Goal: Navigation & Orientation: Understand site structure

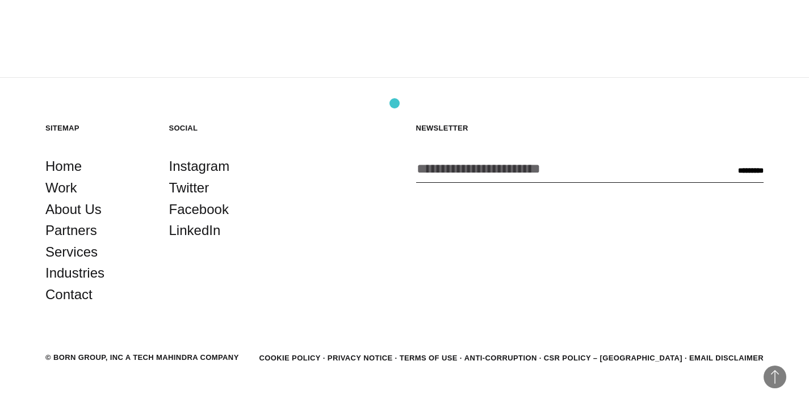
scroll to position [3011, 0]
click at [82, 256] on link "Services" at bounding box center [71, 253] width 52 height 22
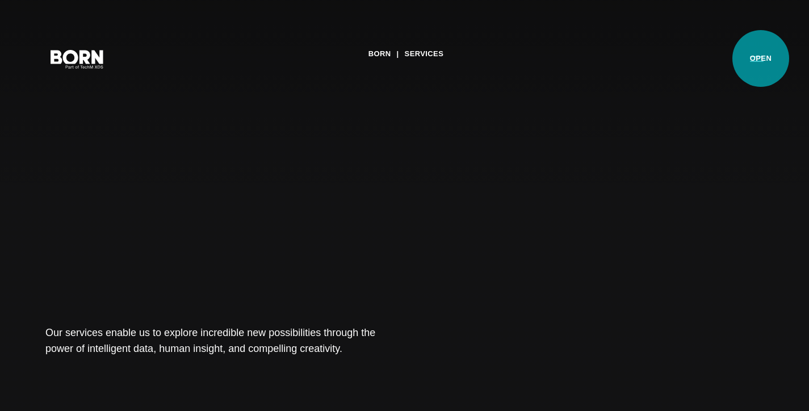
click at [761, 58] on button "Primary Menu" at bounding box center [756, 59] width 27 height 24
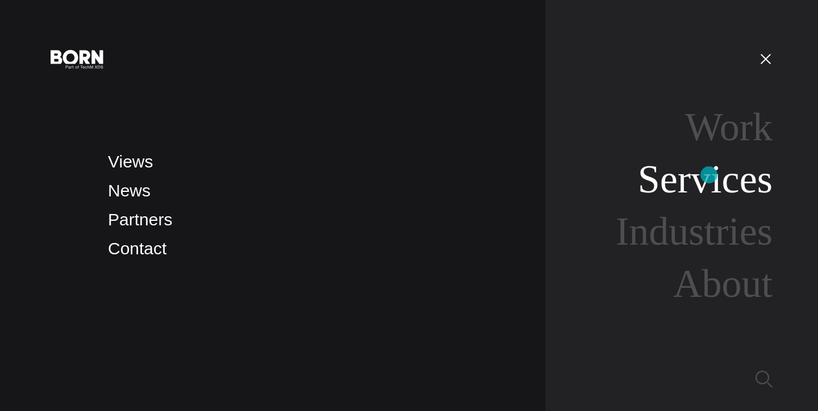
click at [709, 175] on link "Services" at bounding box center [705, 179] width 135 height 44
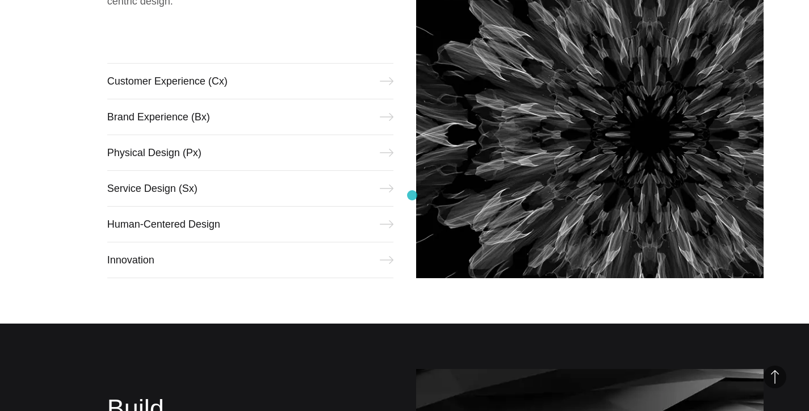
scroll to position [547, 0]
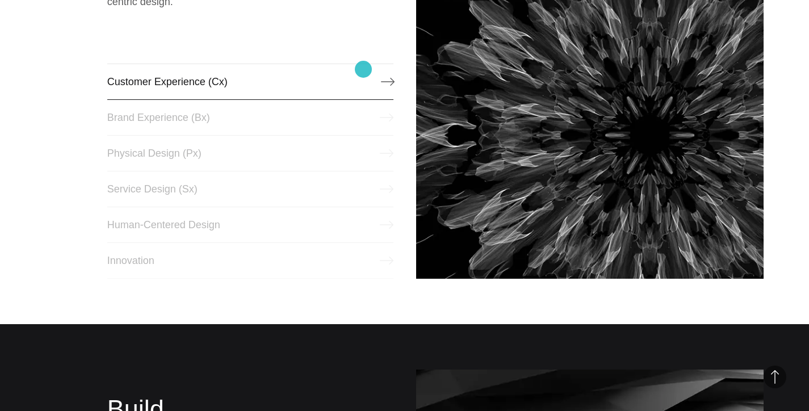
click at [363, 70] on link "Customer Experience (Cx)" at bounding box center [250, 82] width 286 height 36
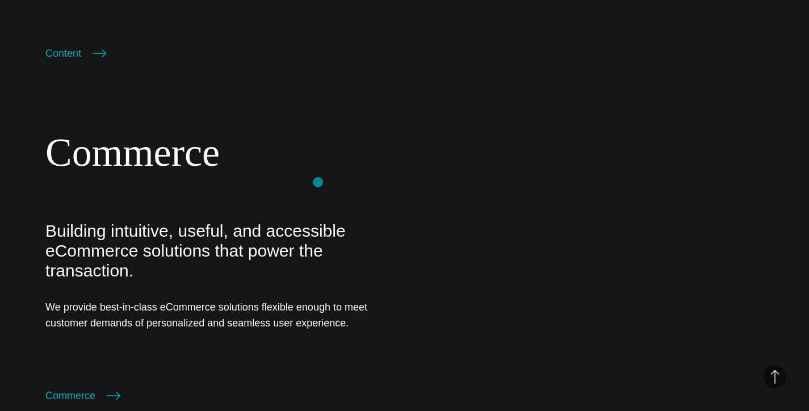
scroll to position [2314, 0]
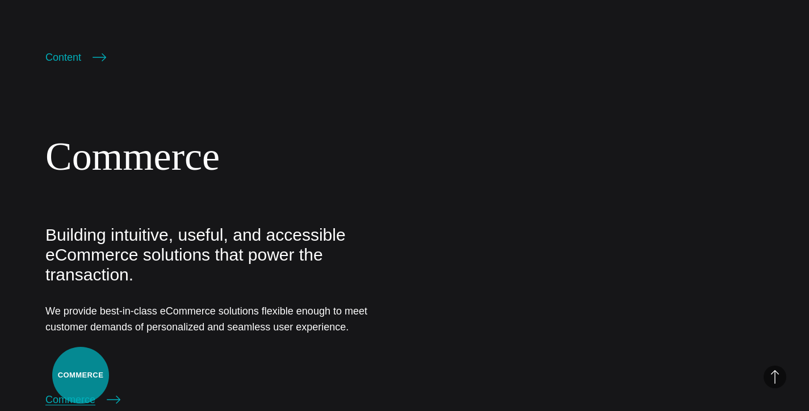
click at [81, 392] on link "Commerce" at bounding box center [82, 400] width 75 height 16
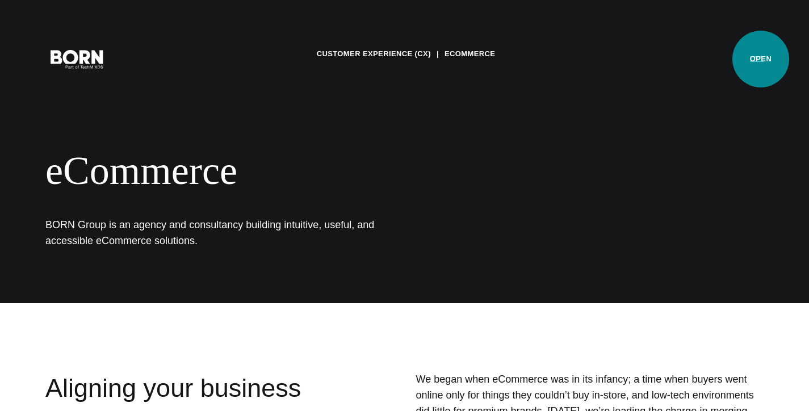
click at [761, 59] on button "Primary Menu" at bounding box center [756, 59] width 27 height 24
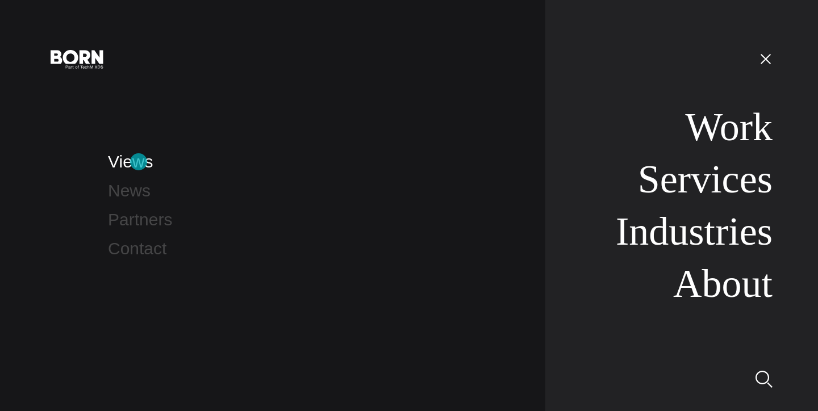
click at [139, 162] on link "Views" at bounding box center [130, 161] width 45 height 19
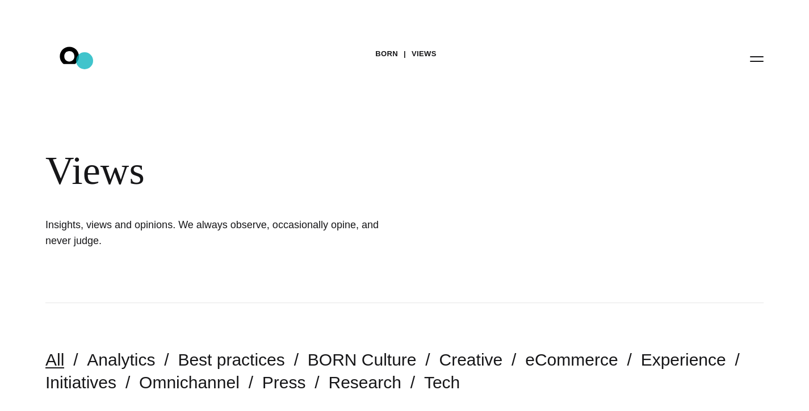
click at [85, 61] on icon ".st0{display:none;} .st1{display:inline;} .st2{font-family:'HelveticaNeue-Mediu…" at bounding box center [77, 59] width 73 height 30
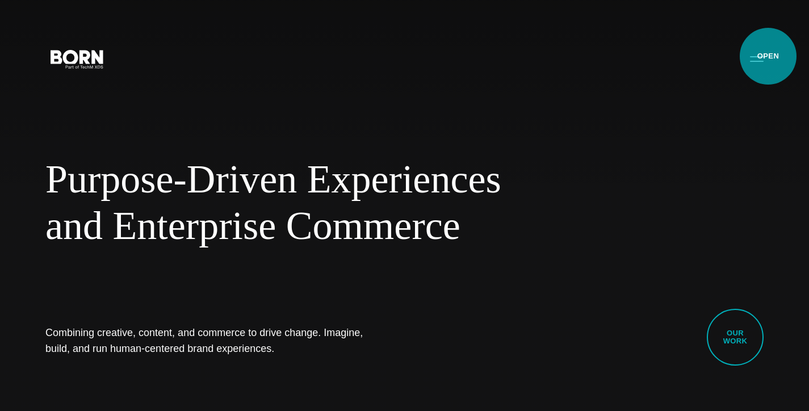
click at [768, 56] on button "Primary Menu" at bounding box center [756, 59] width 27 height 24
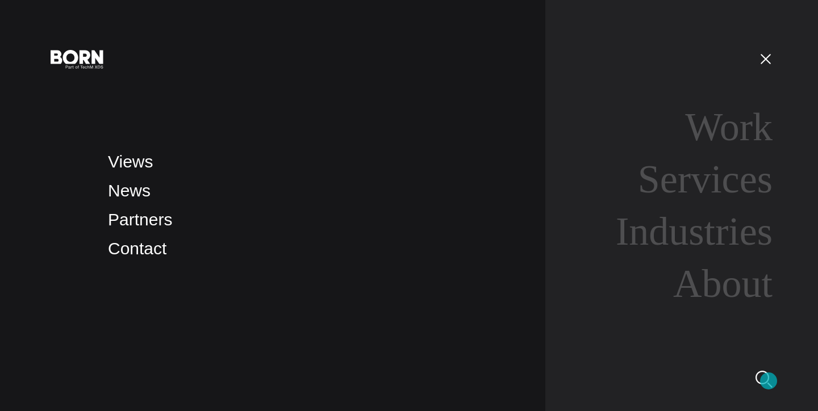
click at [768, 381] on img at bounding box center [763, 379] width 17 height 17
click at [759, 377] on img at bounding box center [763, 379] width 17 height 17
click at [136, 165] on link "Views" at bounding box center [130, 161] width 45 height 19
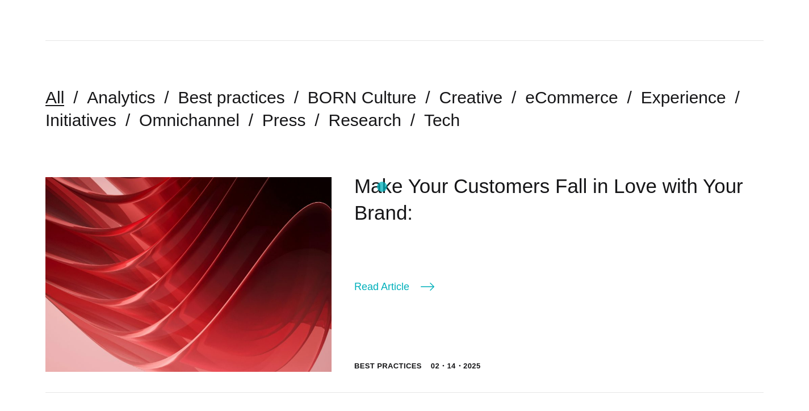
scroll to position [267, 0]
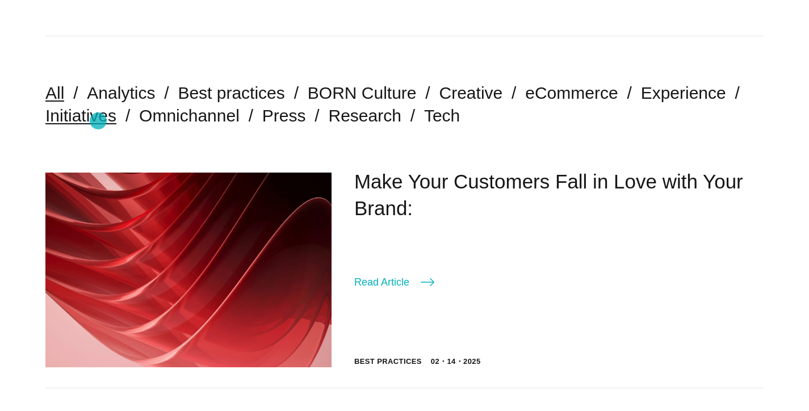
click at [98, 121] on link "Initiatives" at bounding box center [80, 115] width 71 height 19
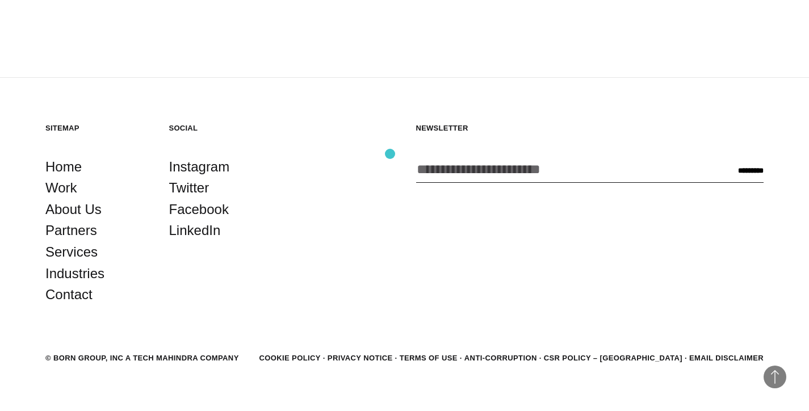
scroll to position [2346, 0]
